Goal: Communication & Community: Answer question/provide support

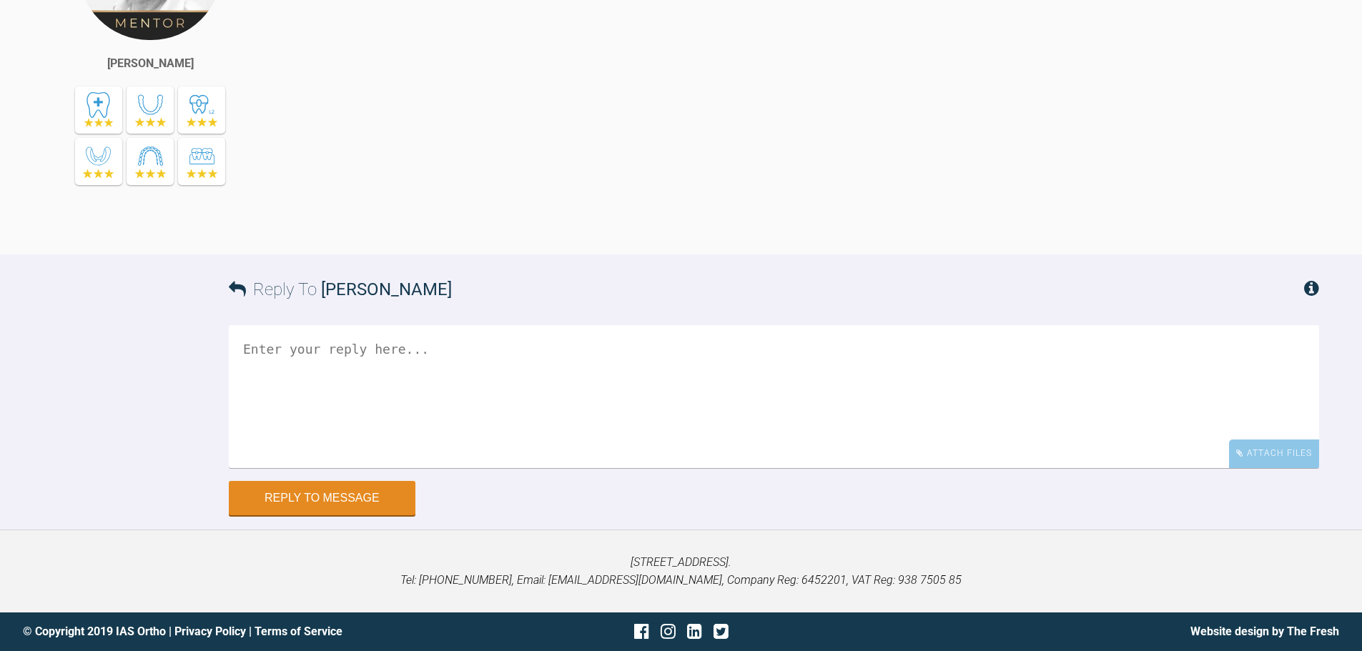
scroll to position [10474, 0]
click at [1259, 443] on div "Attach Files" at bounding box center [1274, 454] width 90 height 28
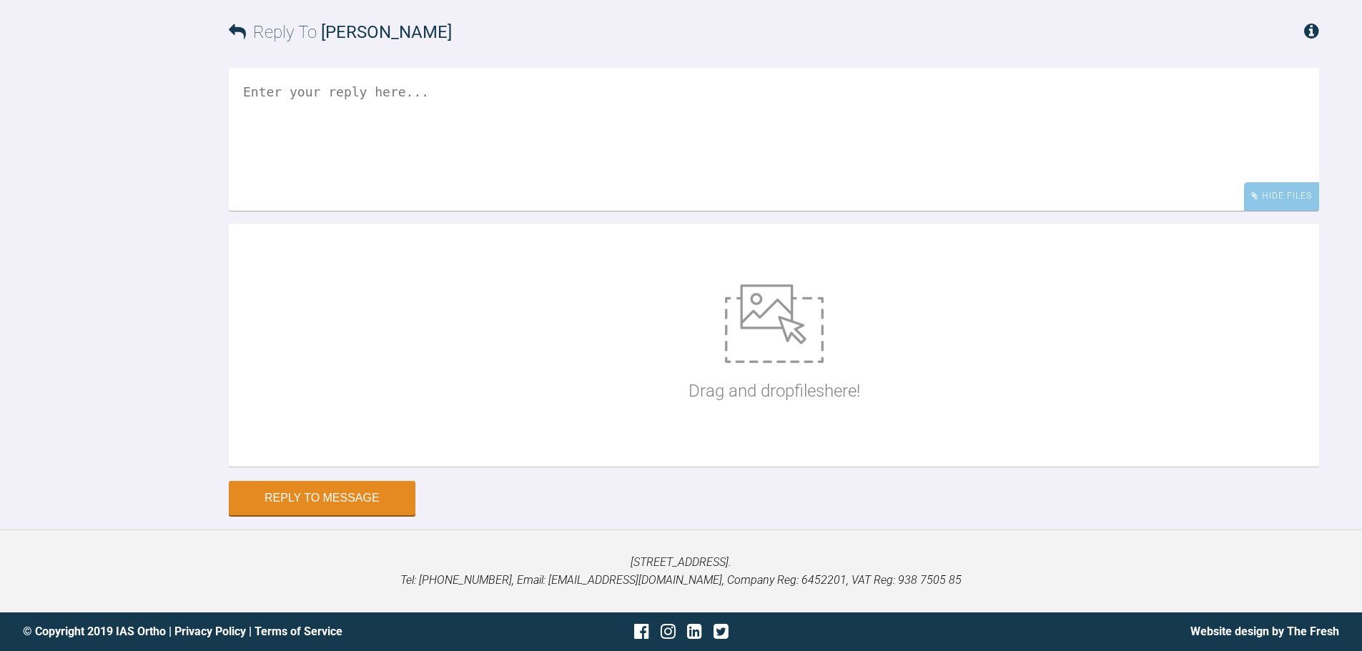
scroll to position [10731, 0]
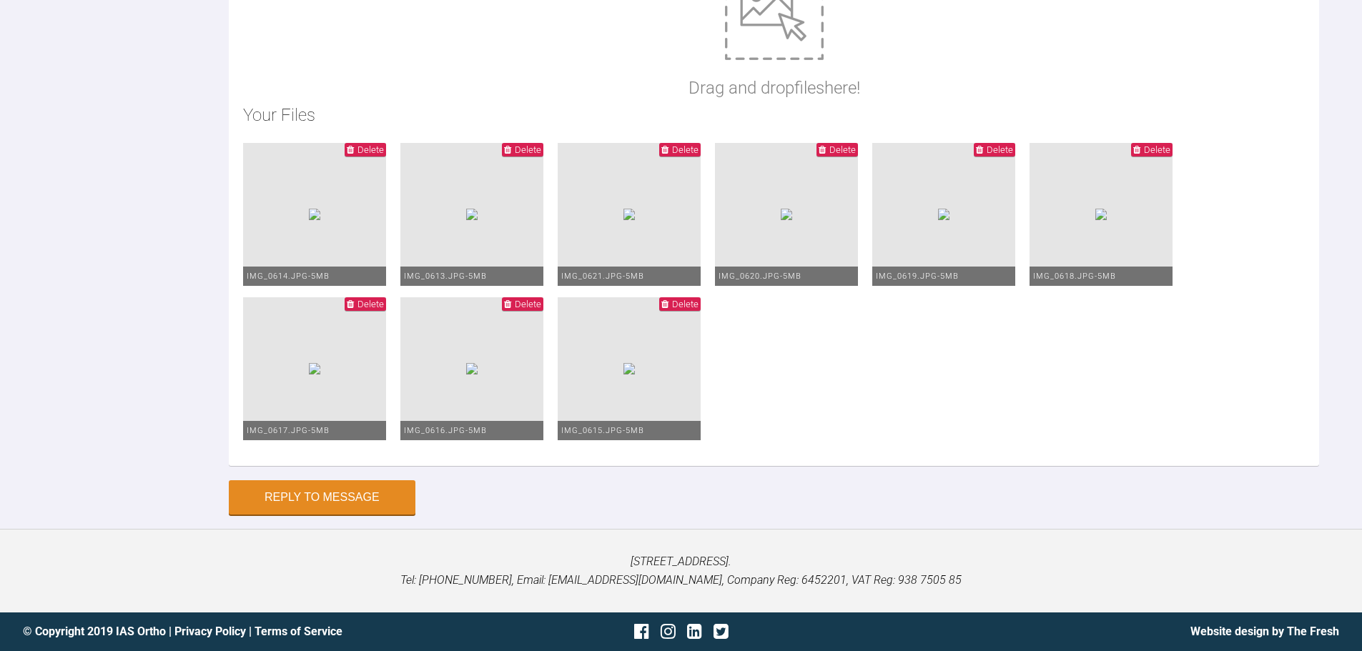
type textarea "HI Ross, I have gone to 20*20 niti U+L. LR7 debonded again so I have rebonded a…"
click at [362, 516] on button "Reply to Message" at bounding box center [322, 499] width 187 height 34
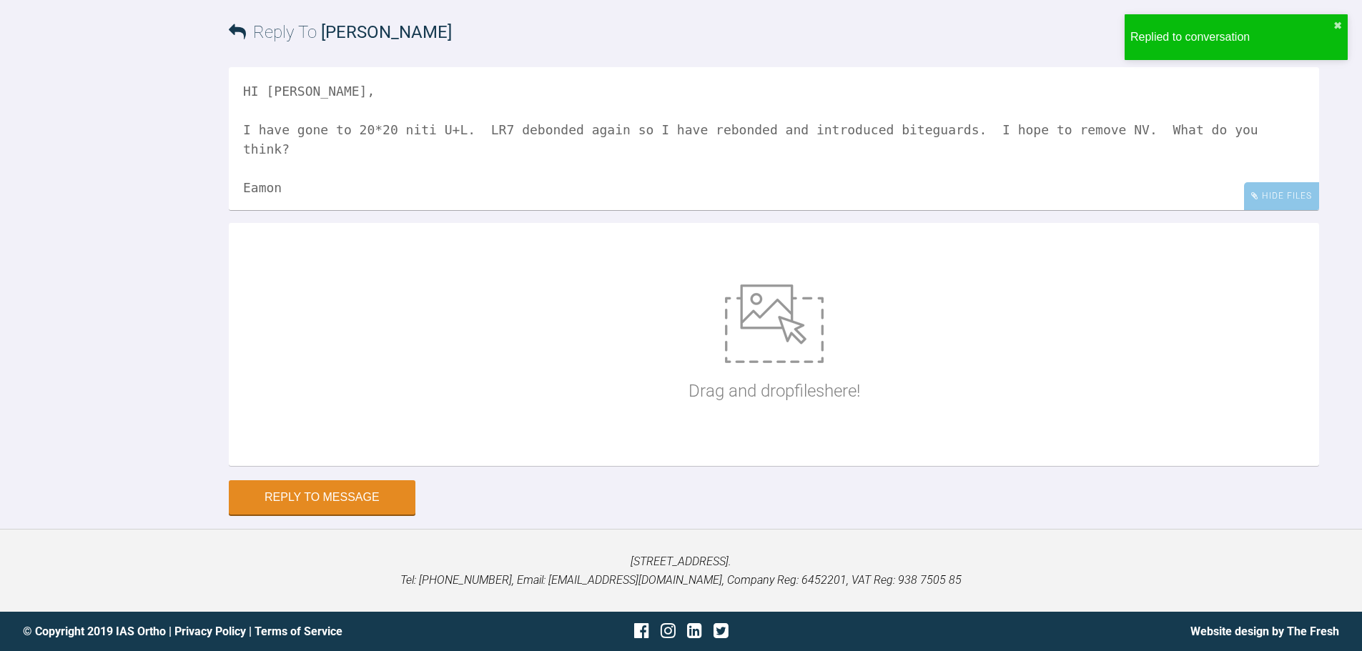
scroll to position [10951, 0]
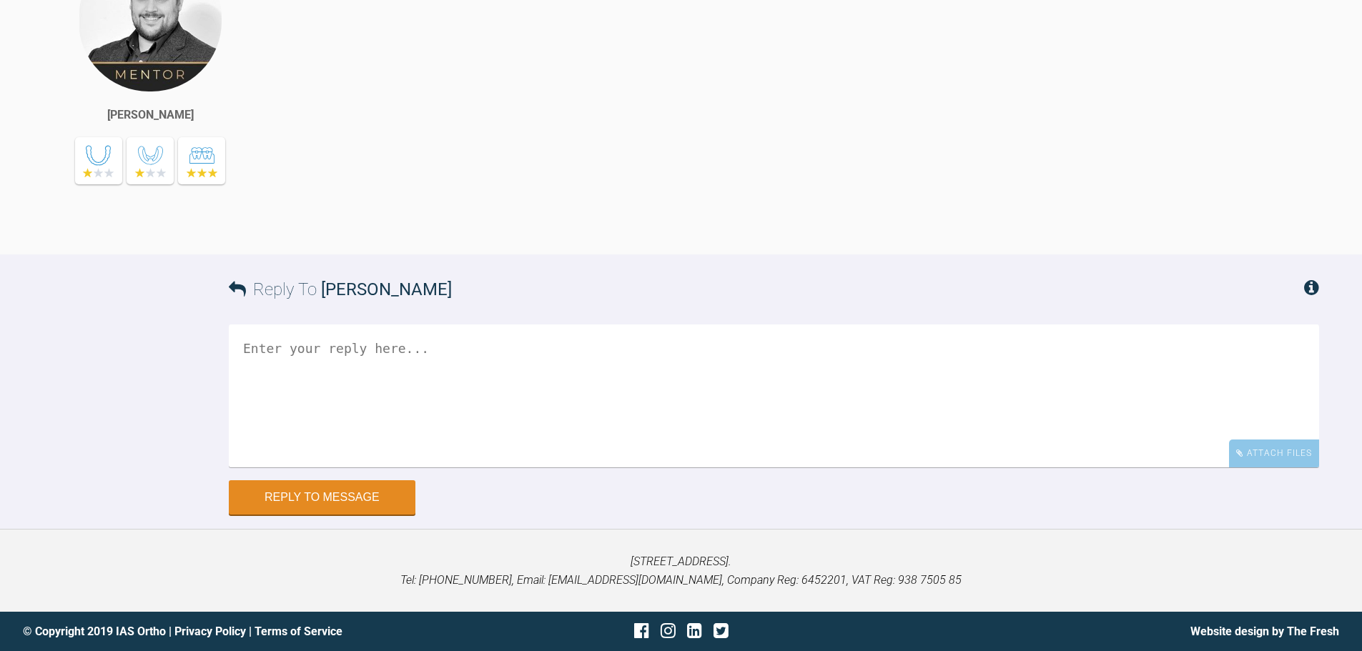
scroll to position [14832, 0]
click at [1258, 452] on div "Attach Files" at bounding box center [1274, 454] width 90 height 28
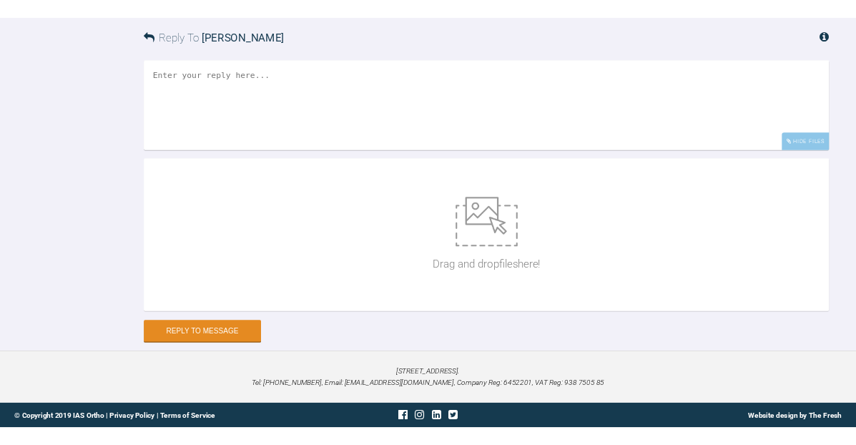
scroll to position [15090, 0]
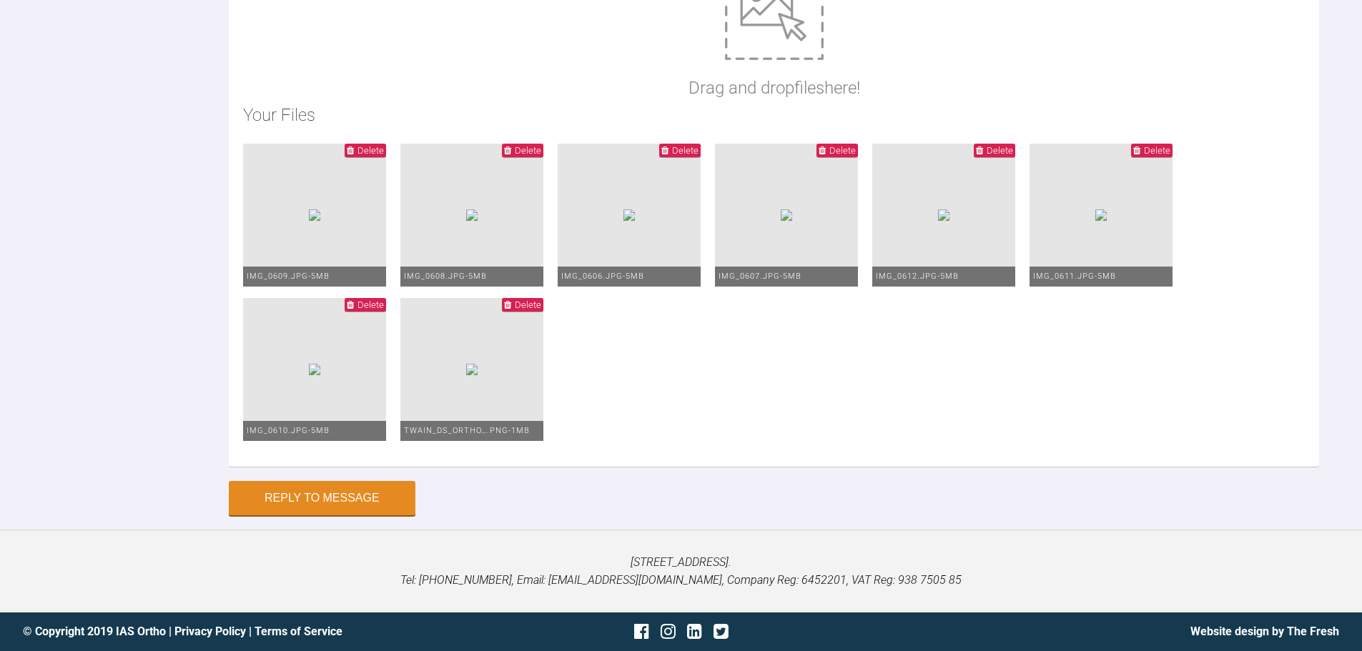
scroll to position [14828, 0]
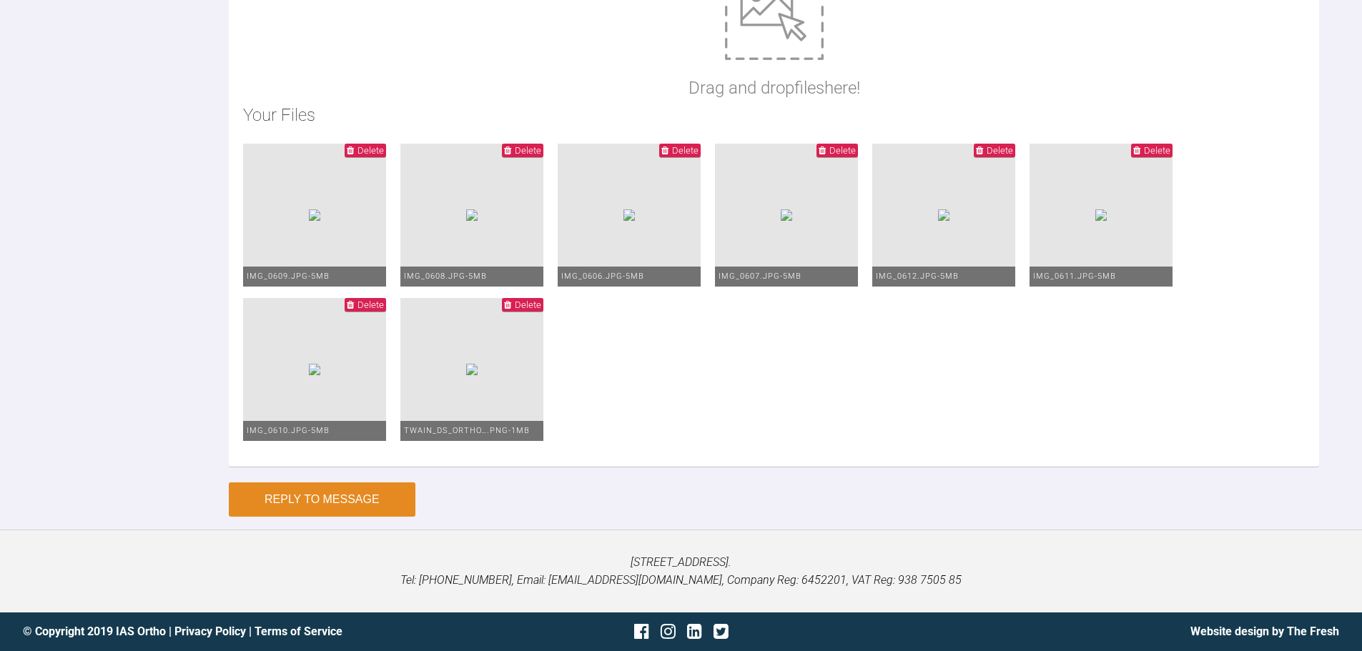
type textarea "Hi [PERSON_NAME], This is [PERSON_NAME] [DATE]. I have remained on U+L 20*20 ni…"
click at [342, 512] on button "Reply to Message" at bounding box center [322, 499] width 187 height 34
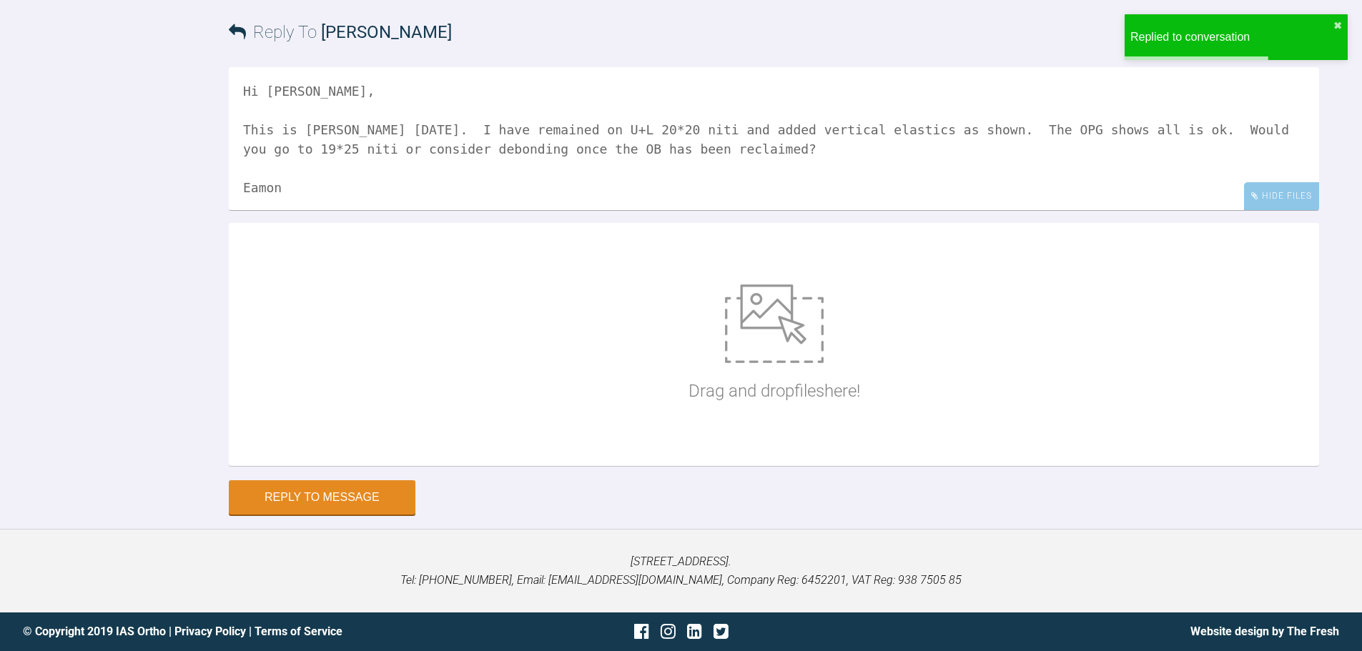
scroll to position [15309, 0]
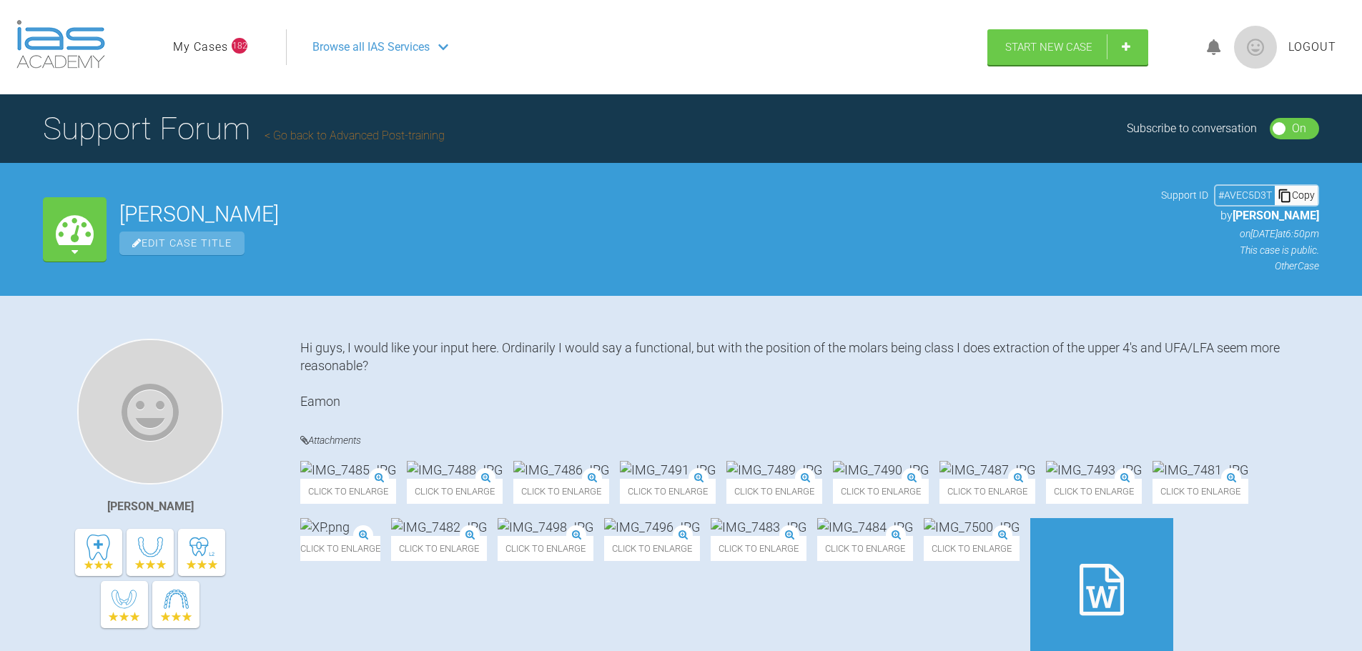
scroll to position [20955, 0]
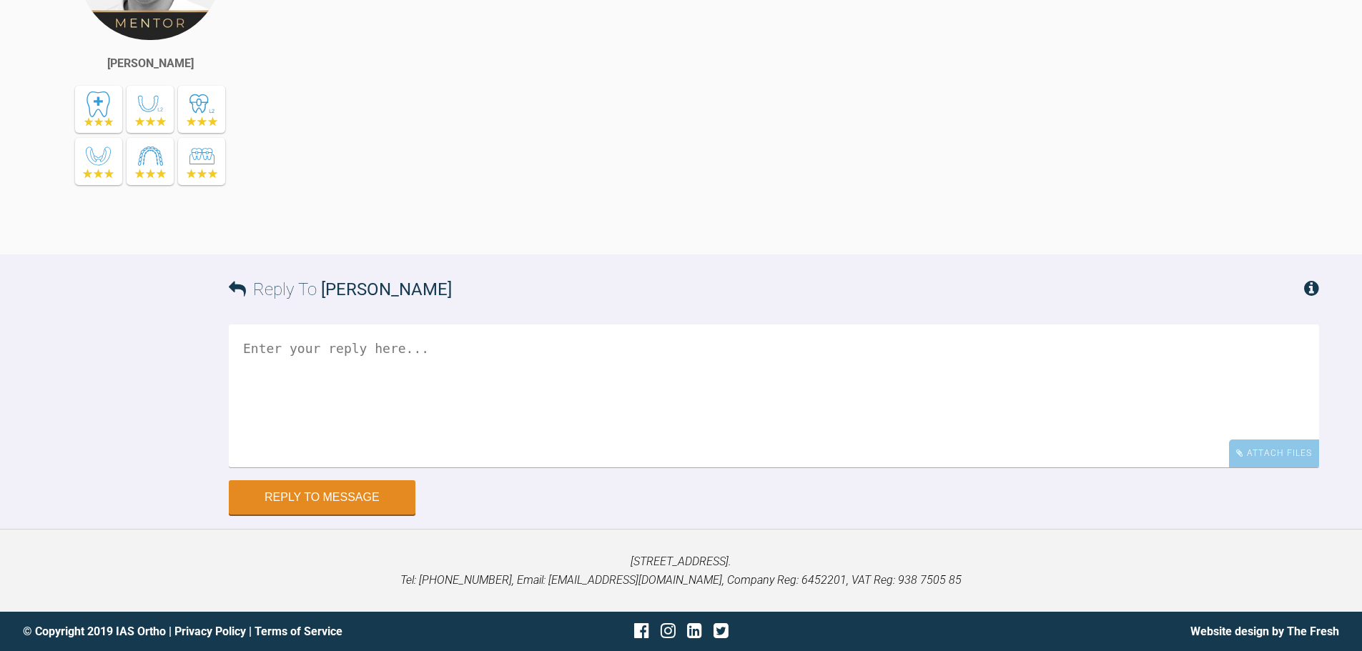
scroll to position [24956, 0]
